Goal: Information Seeking & Learning: Check status

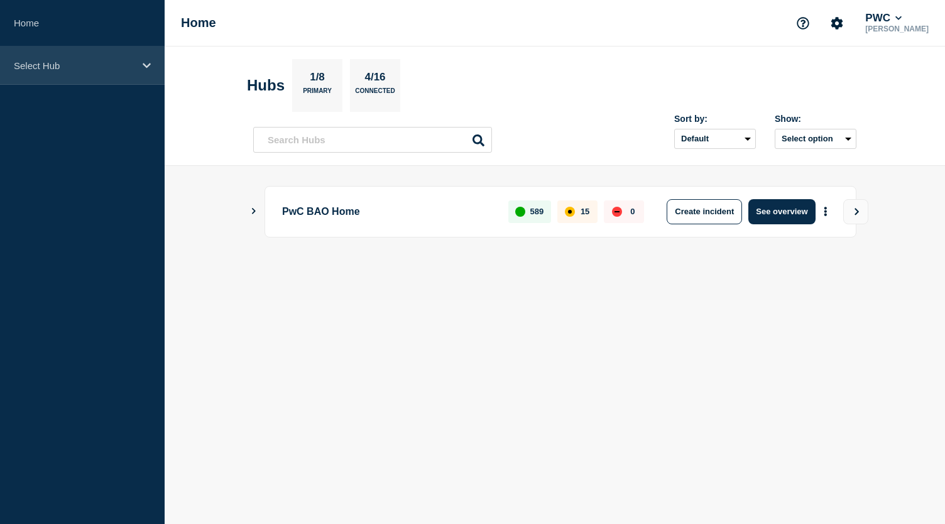
click at [150, 64] on icon at bounding box center [147, 65] width 8 height 5
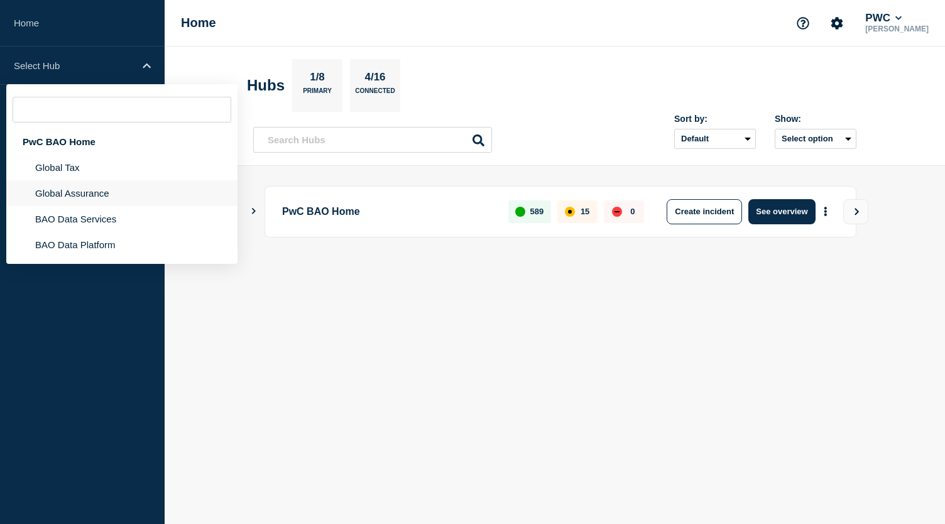
click at [87, 194] on li "Global Assurance" at bounding box center [121, 193] width 231 height 26
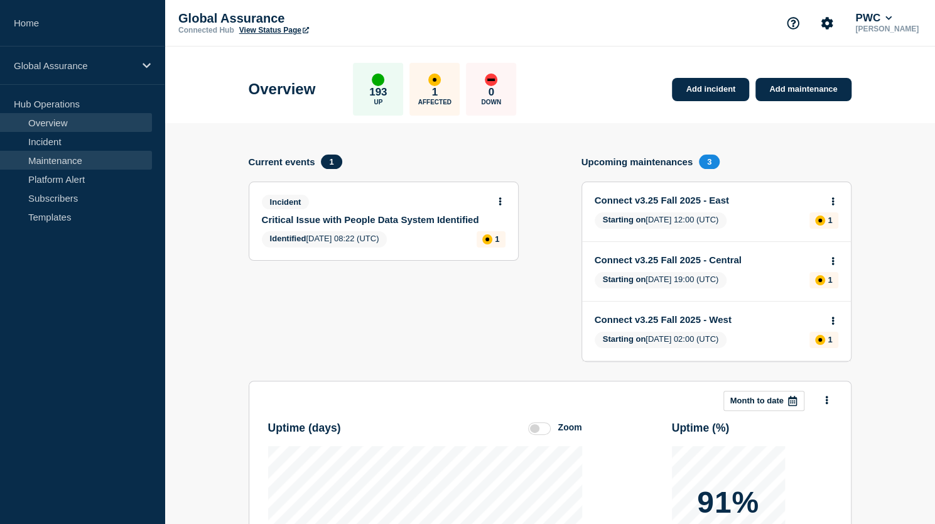
click at [83, 163] on link "Maintenance" at bounding box center [76, 160] width 152 height 19
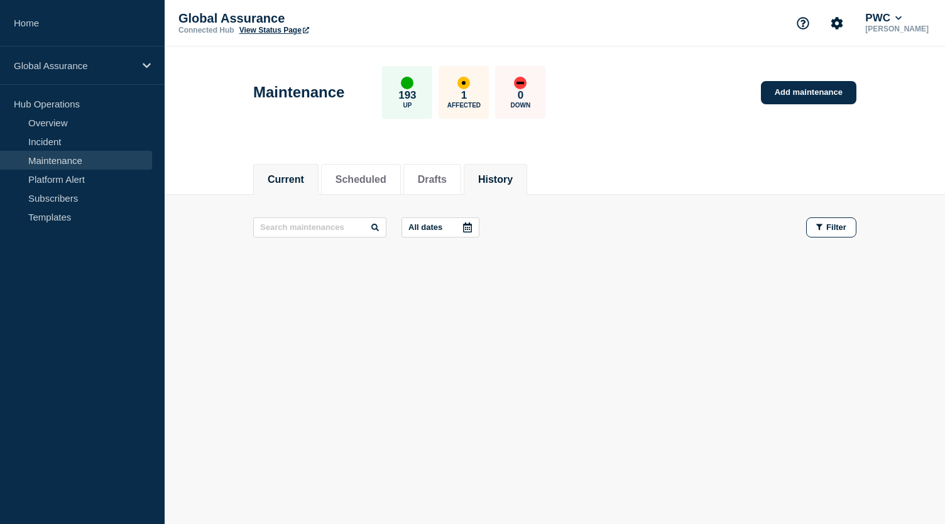
click at [513, 180] on button "History" at bounding box center [495, 179] width 35 height 11
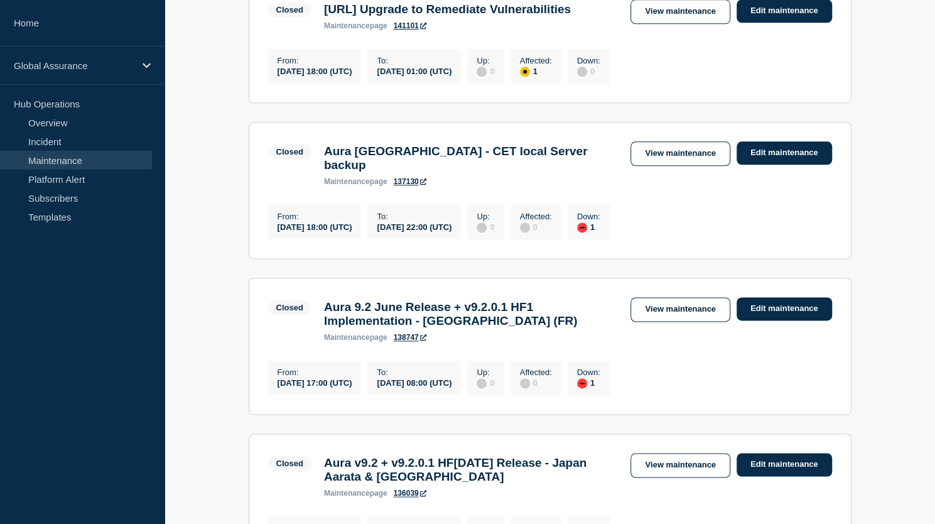
scroll to position [864, 0]
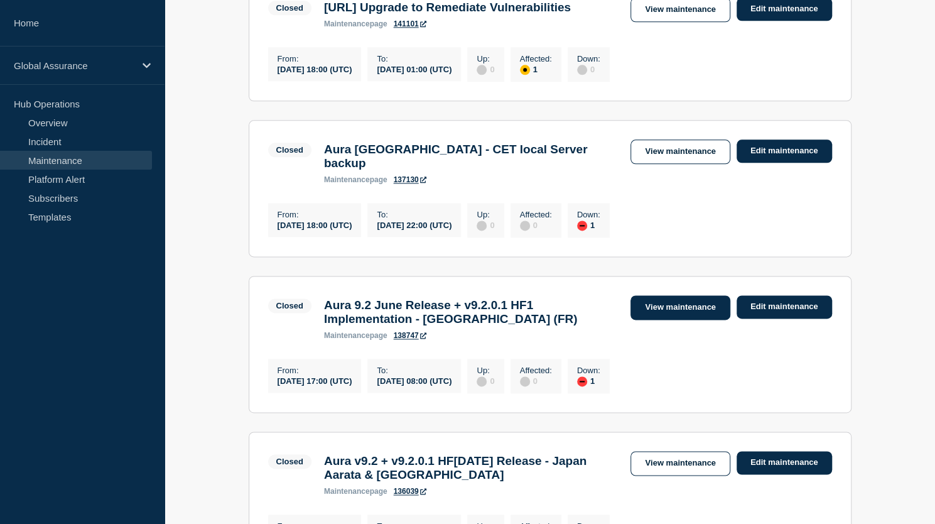
click at [680, 320] on link "View maintenance" at bounding box center [680, 307] width 99 height 25
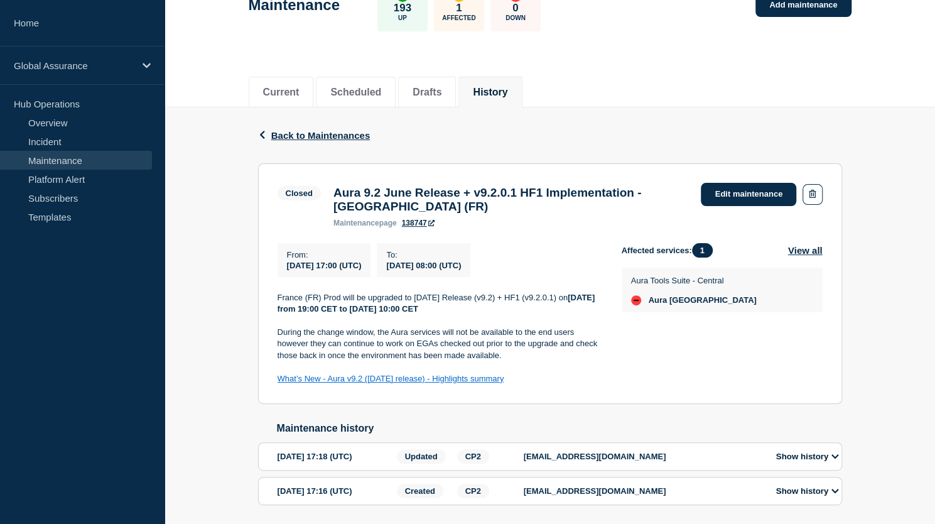
scroll to position [94, 0]
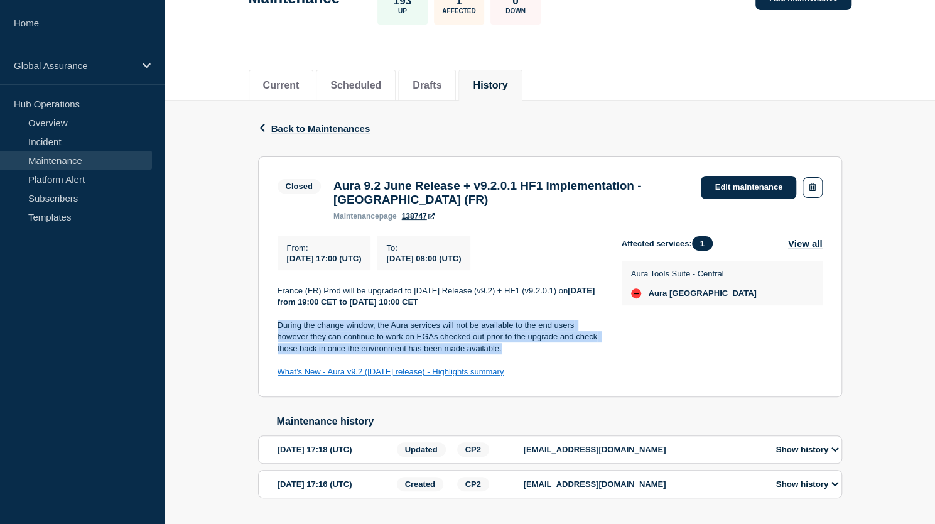
drag, startPoint x: 278, startPoint y: 331, endPoint x: 503, endPoint y: 354, distance: 226.7
click at [503, 354] on p "During the change window, the Aura services will not be available to the end us…" at bounding box center [440, 337] width 324 height 35
copy p "During the change window, the Aura services will not be available to the end us…"
